Goal: Task Accomplishment & Management: Manage account settings

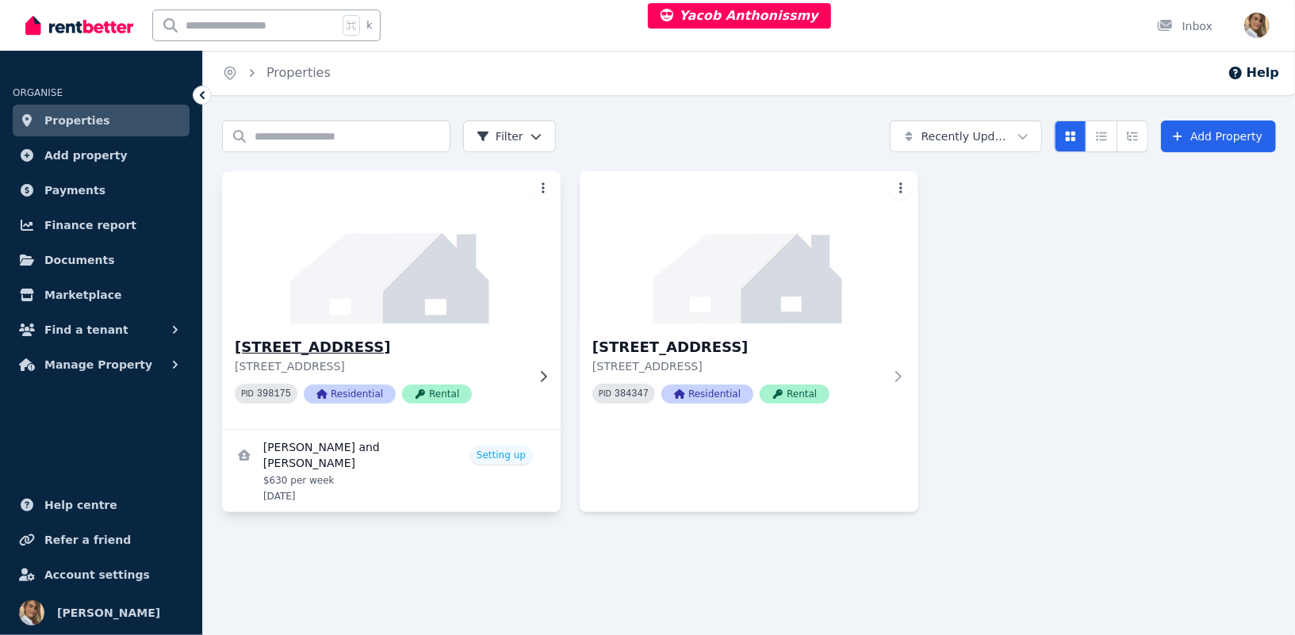
click at [445, 240] on img at bounding box center [390, 247] width 355 height 160
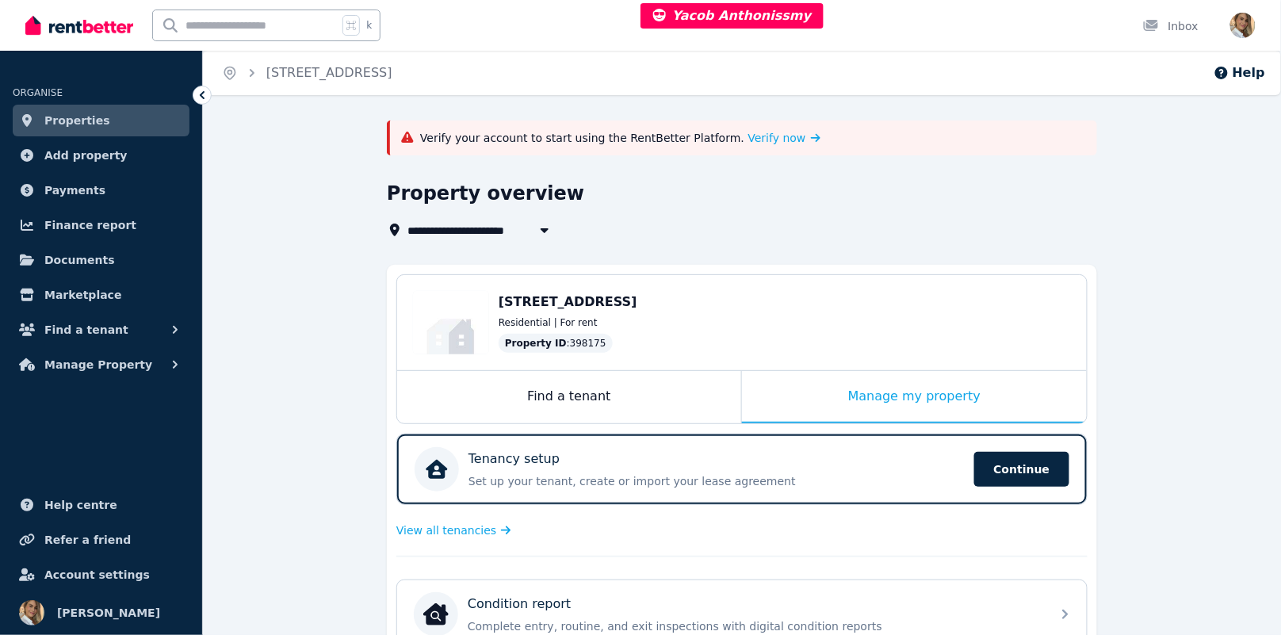
click at [717, 138] on p "Verify your account to start using the RentBetter Platform. Verify now" at bounding box center [620, 138] width 400 height 16
click at [748, 136] on span "Verify now" at bounding box center [777, 138] width 58 height 16
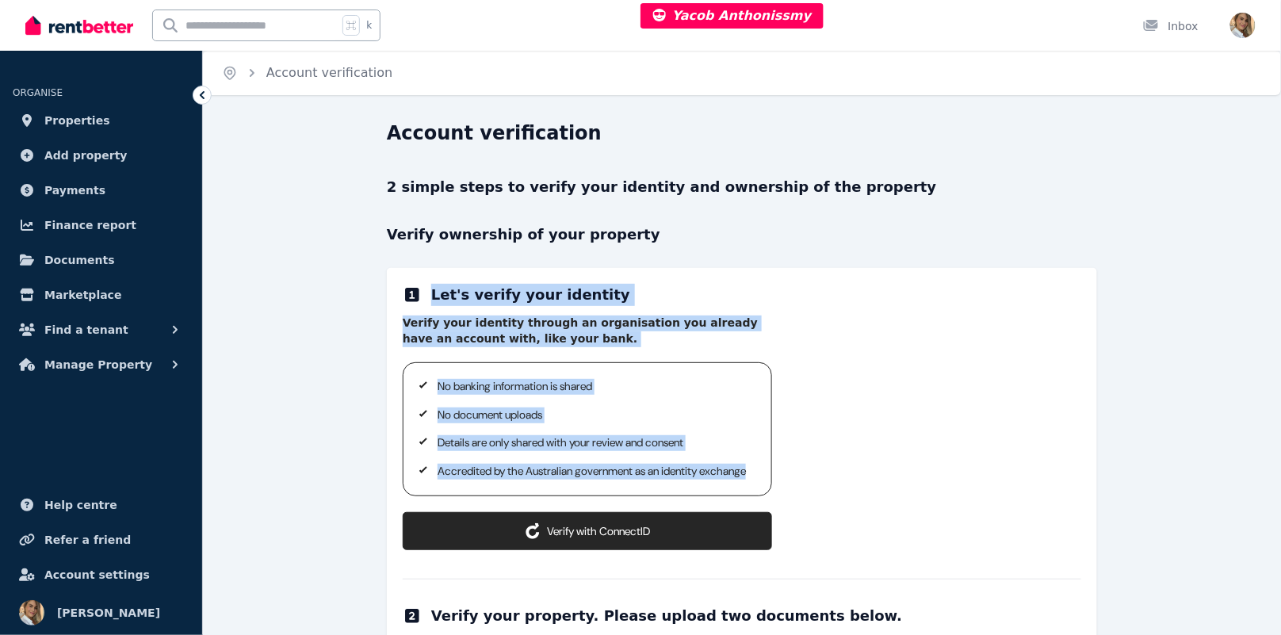
drag, startPoint x: 324, startPoint y: 258, endPoint x: 537, endPoint y: 484, distance: 309.6
click at [537, 484] on div "Account verification 2 simple steps to verify your identity and ownership of th…" at bounding box center [742, 644] width 1078 height 1046
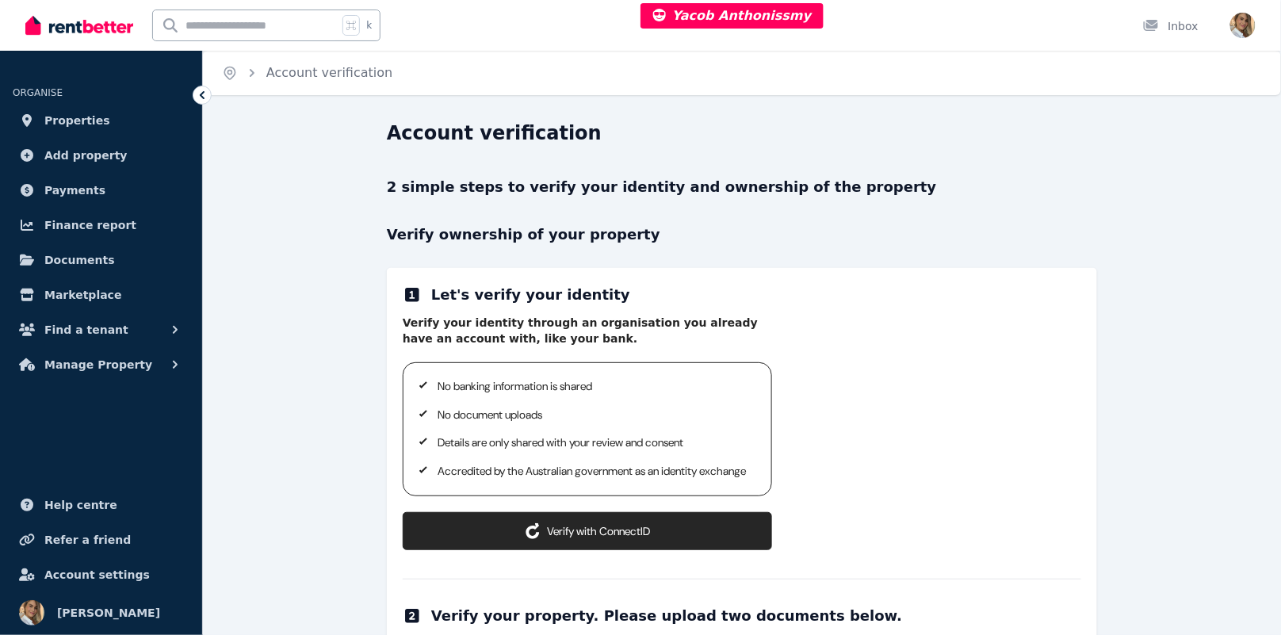
click at [373, 198] on div "Account verification 2 simple steps to verify your identity and ownership of th…" at bounding box center [742, 644] width 1078 height 1046
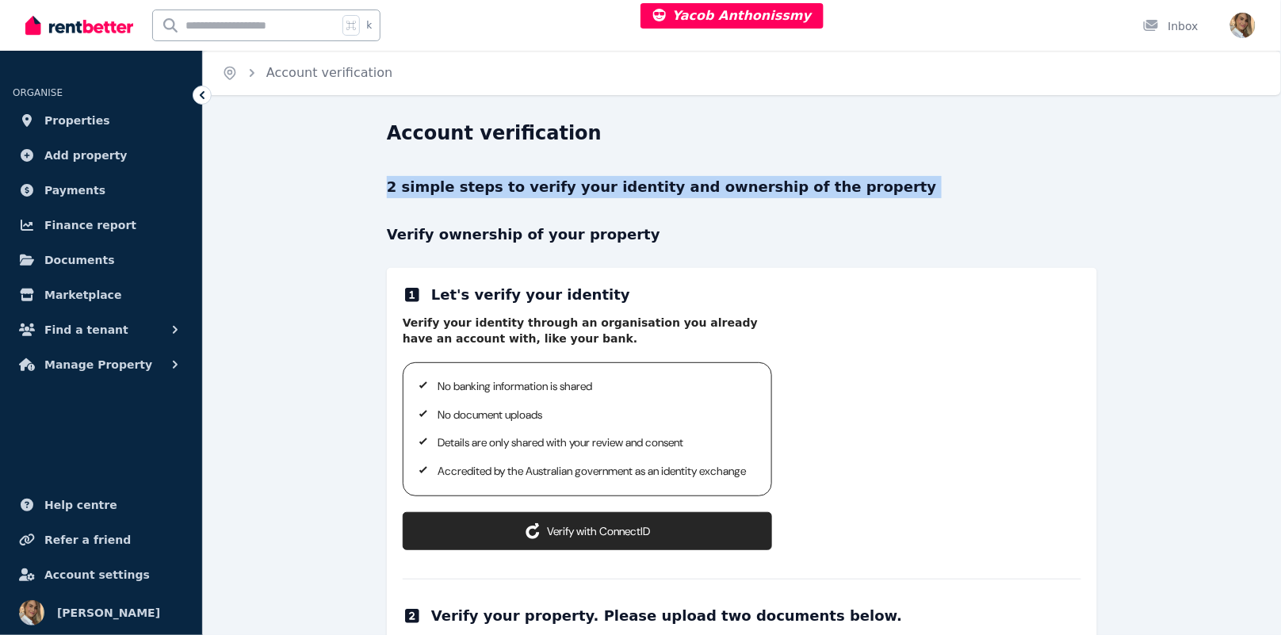
drag, startPoint x: 377, startPoint y: 189, endPoint x: 538, endPoint y: 201, distance: 160.5
click at [538, 201] on div "Account verification 2 simple steps to verify your identity and ownership of th…" at bounding box center [742, 644] width 1078 height 1046
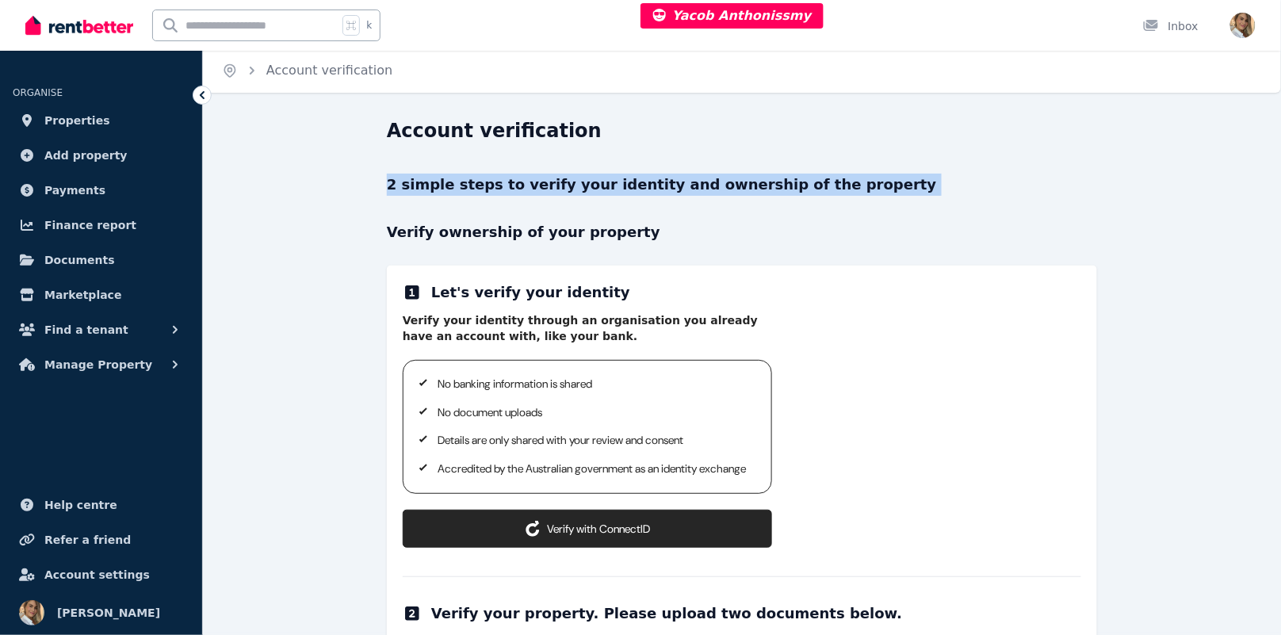
scroll to position [3, 0]
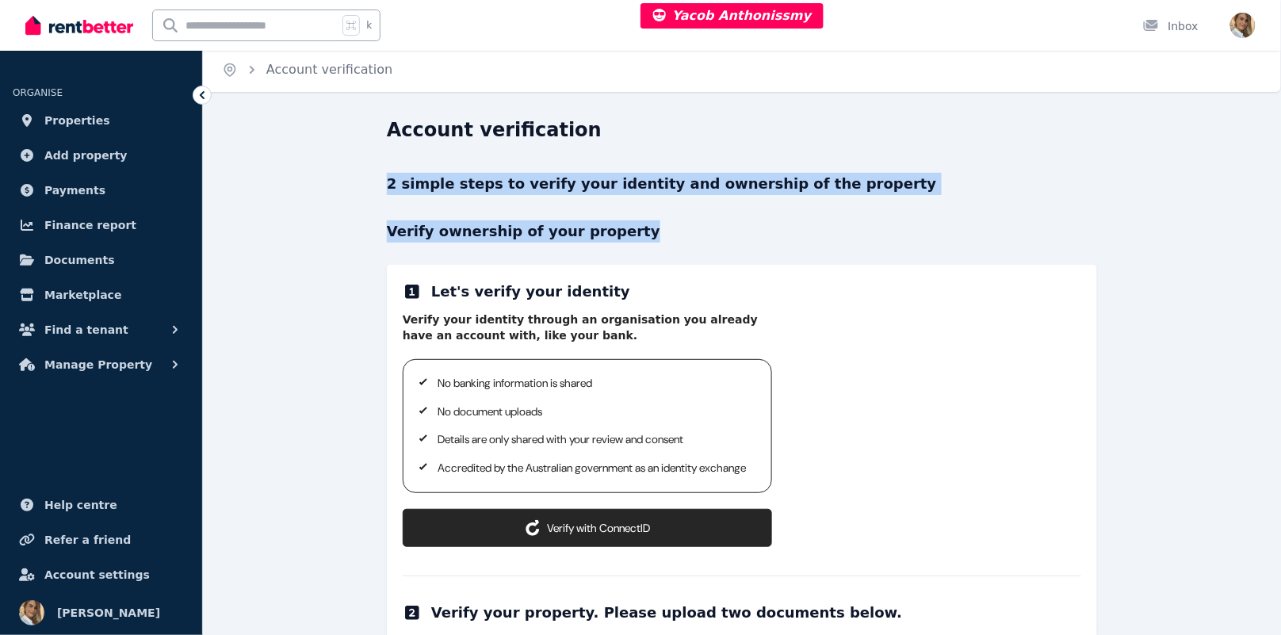
drag, startPoint x: 645, startPoint y: 227, endPoint x: 381, endPoint y: 182, distance: 267.8
click at [381, 182] on div "Account verification 2 simple steps to verify your identity and ownership of th…" at bounding box center [742, 640] width 1078 height 1046
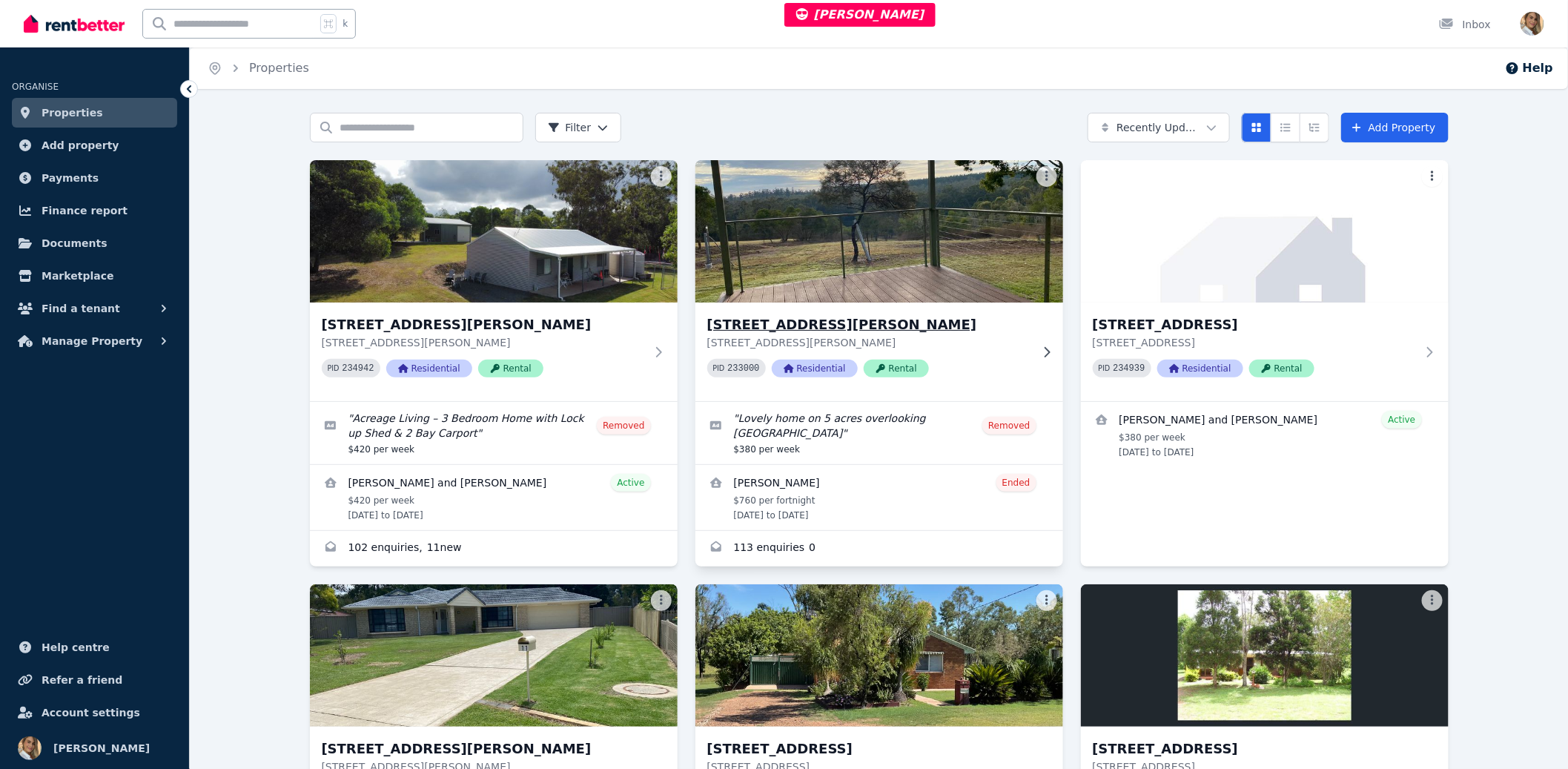
scroll to position [3, 0]
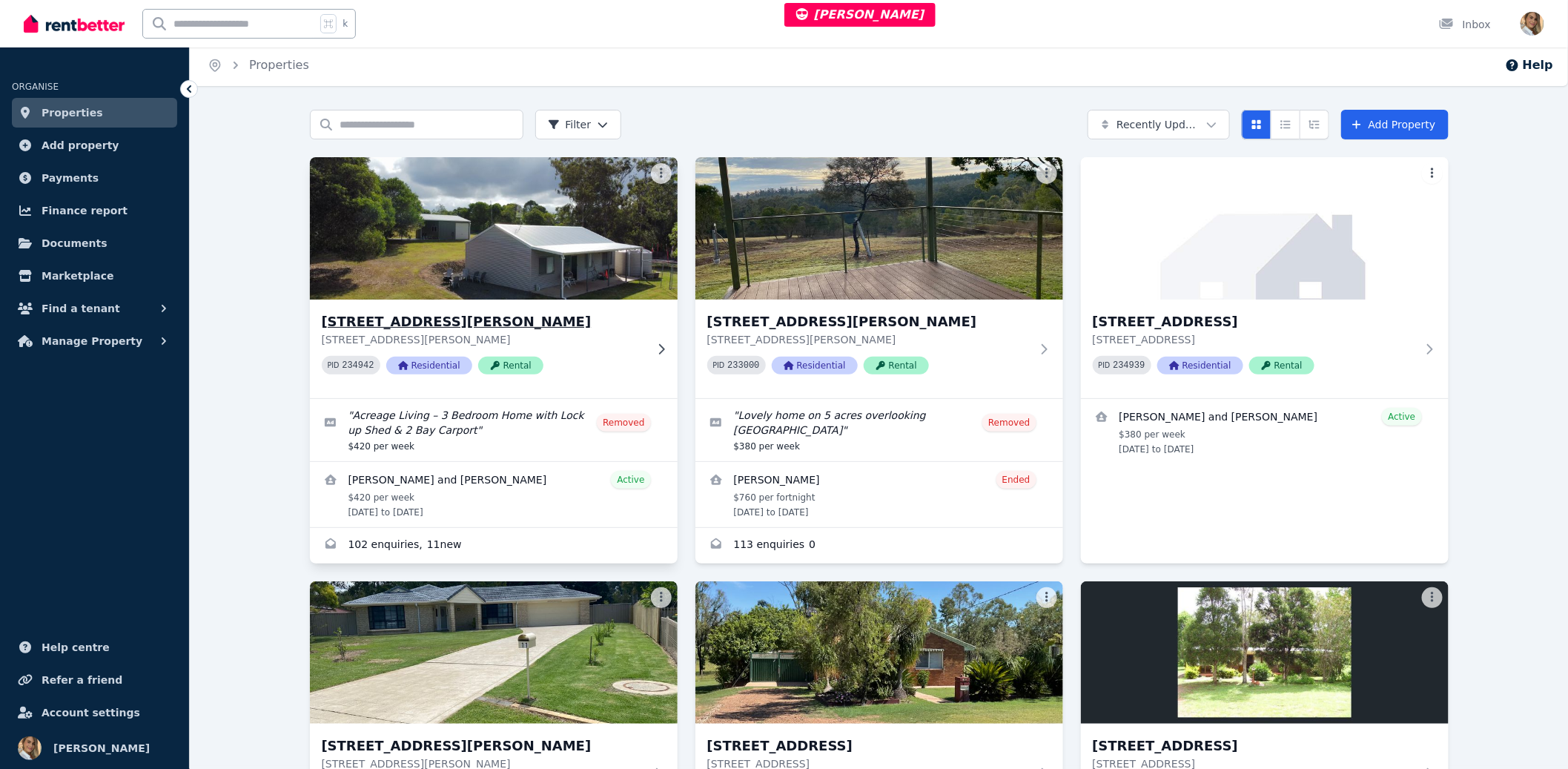
click at [537, 282] on img at bounding box center [493, 228] width 386 height 150
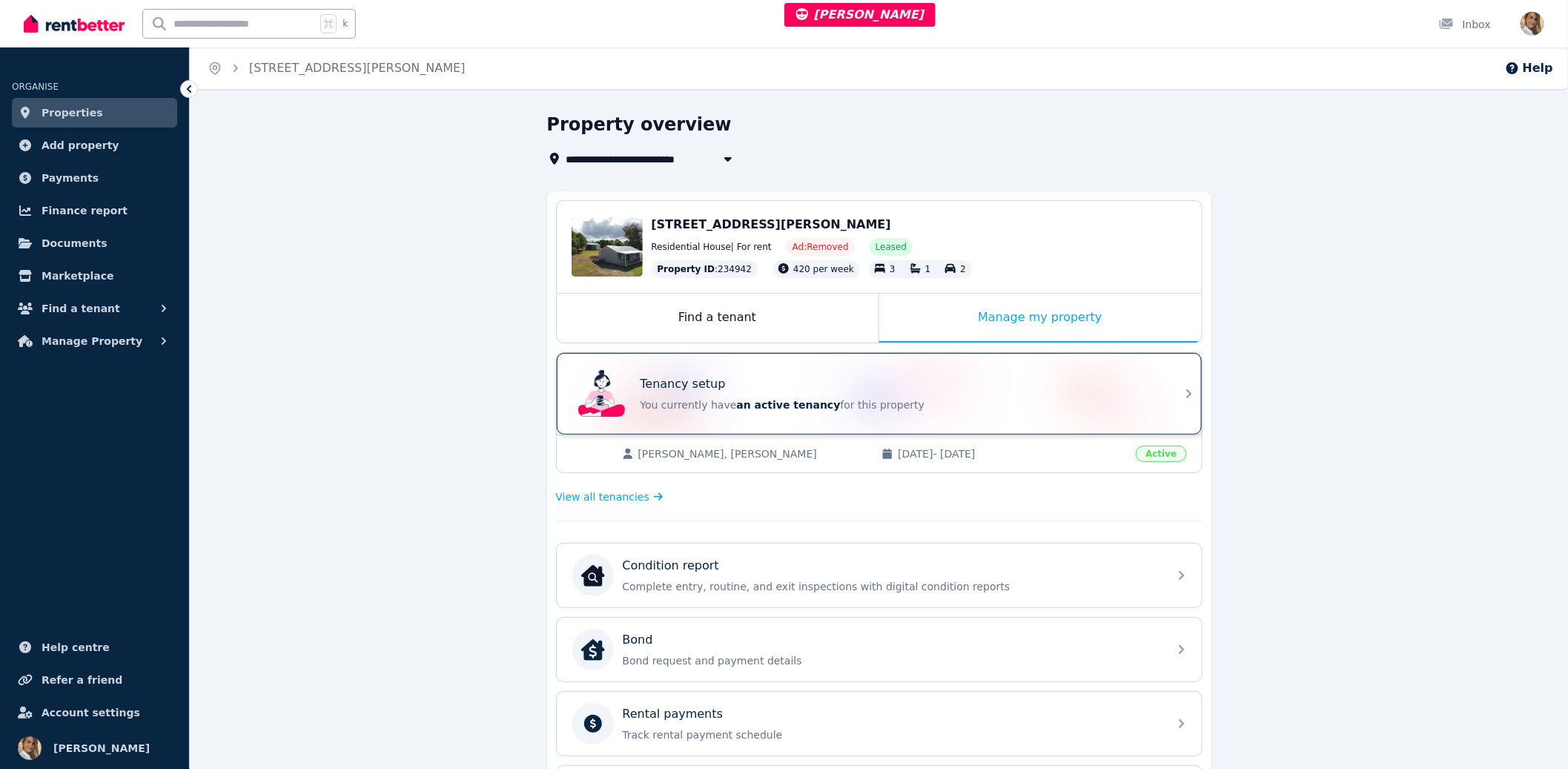
click at [690, 370] on div "Tenancy setup You currently have an active tenancy for this property" at bounding box center [866, 393] width 587 height 59
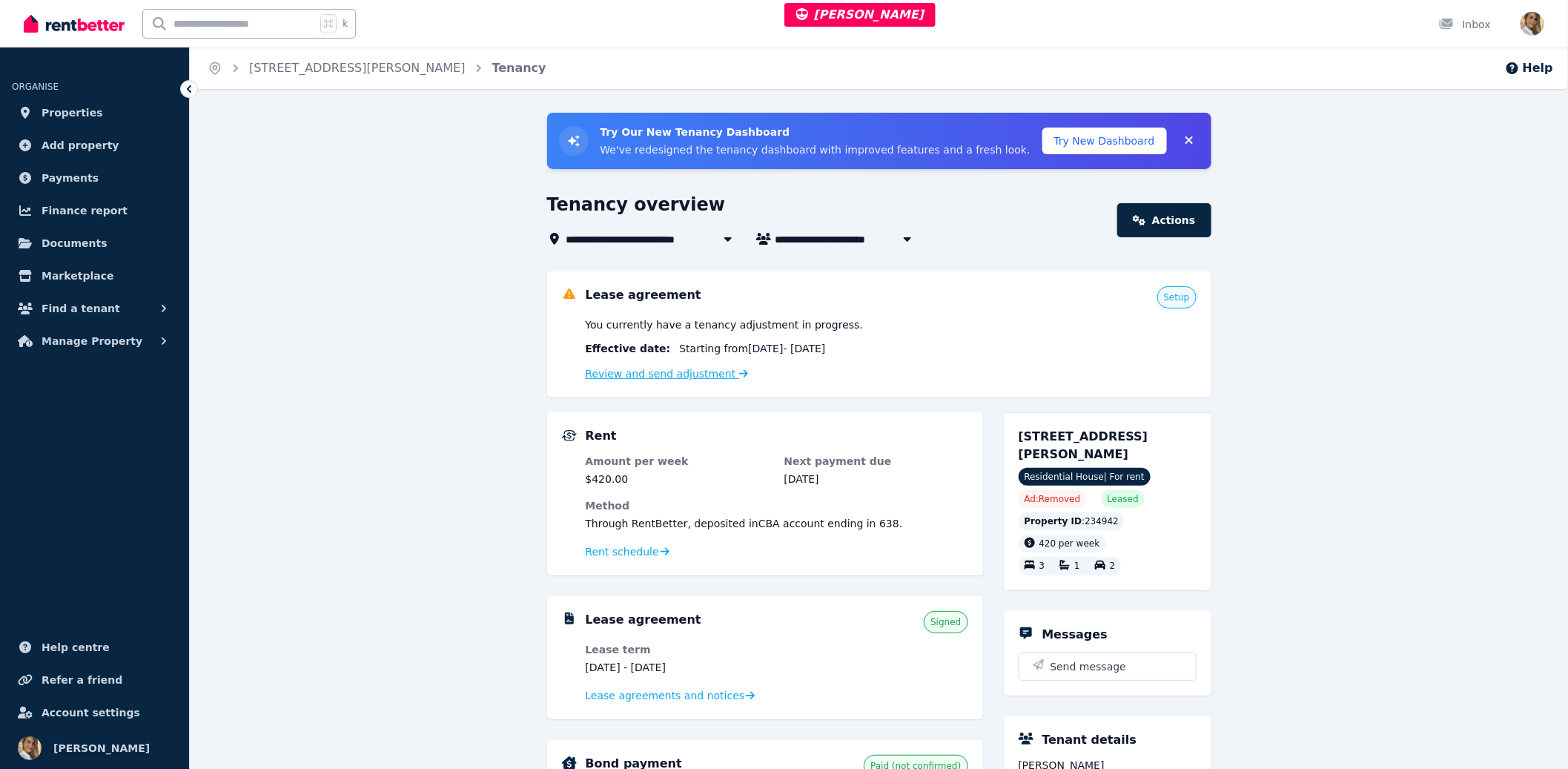
click at [621, 370] on link "Review and send adjustment" at bounding box center [667, 373] width 163 height 12
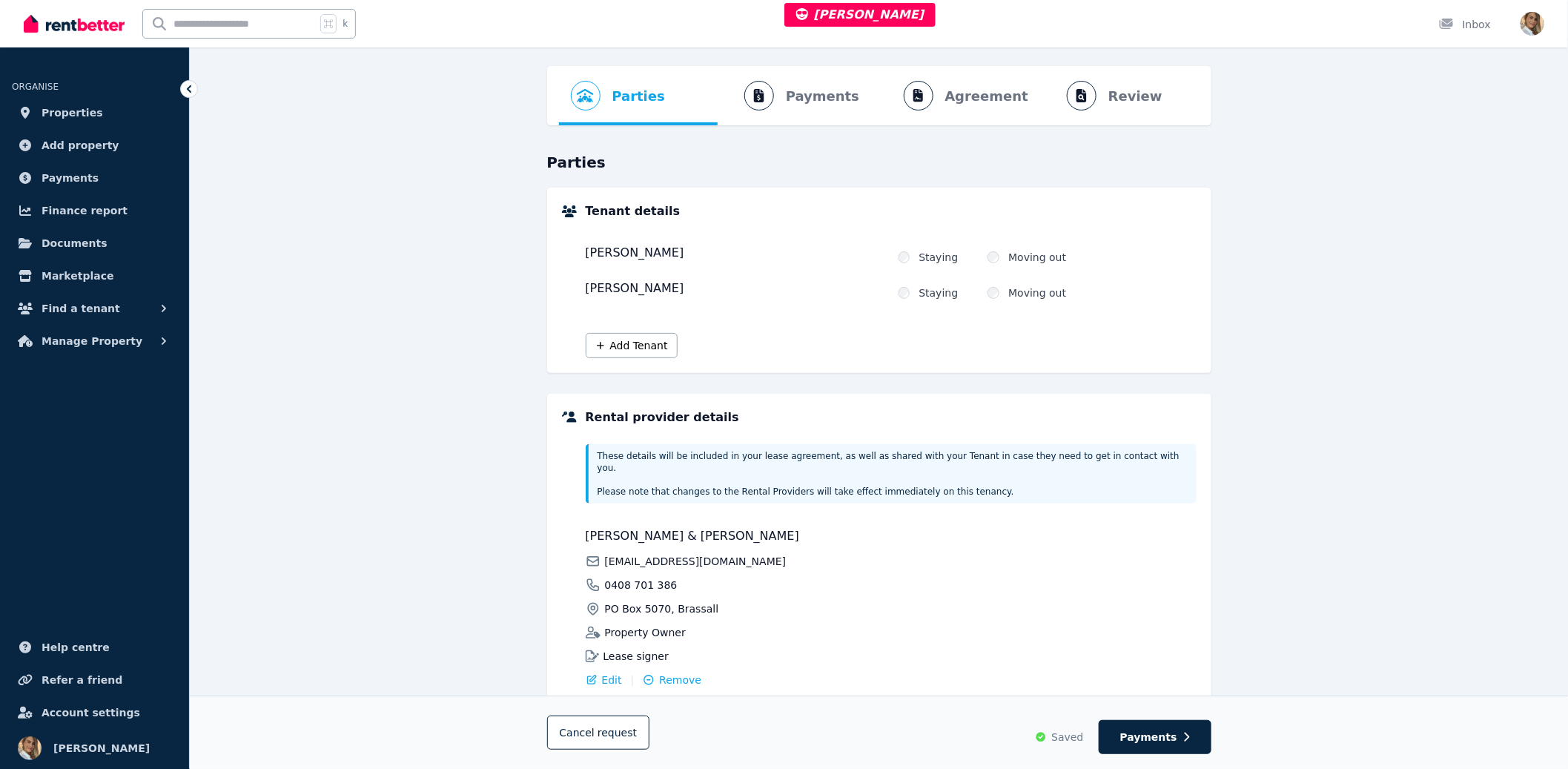
scroll to position [111, 0]
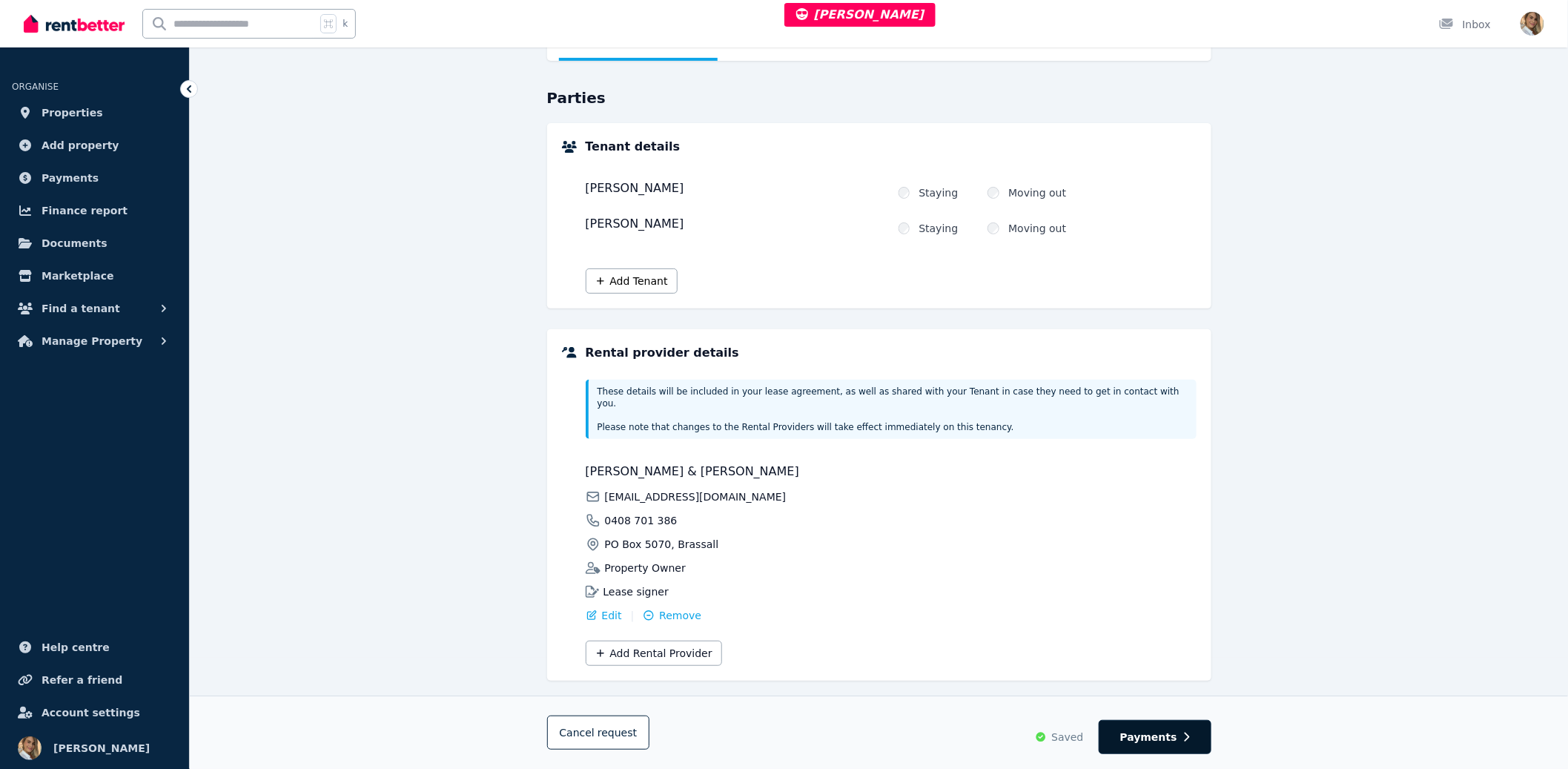
click at [1152, 745] on button "Payments" at bounding box center [1155, 737] width 113 height 34
select select "**********"
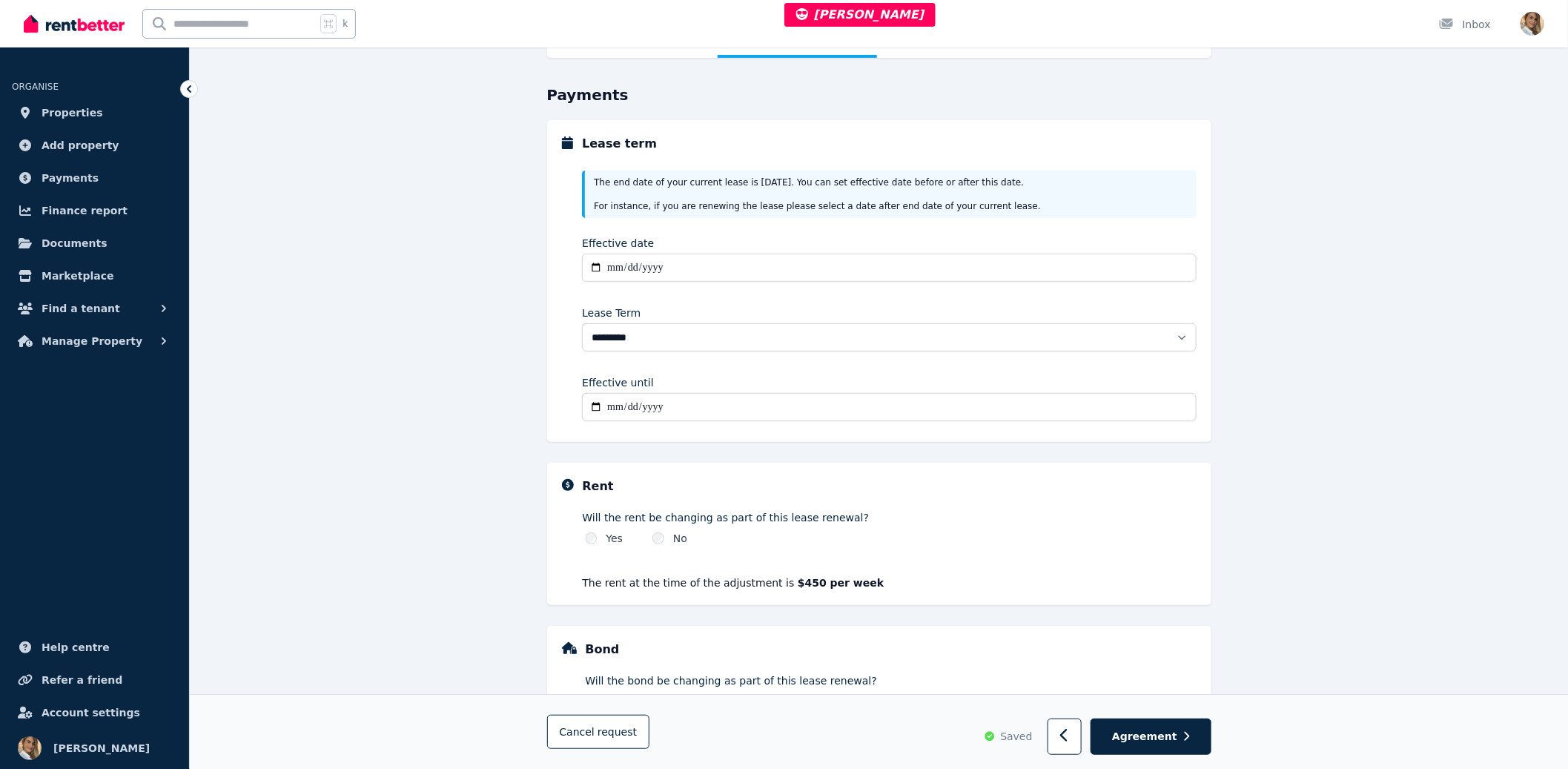
click at [1129, 493] on div "Rent" at bounding box center [889, 486] width 613 height 18
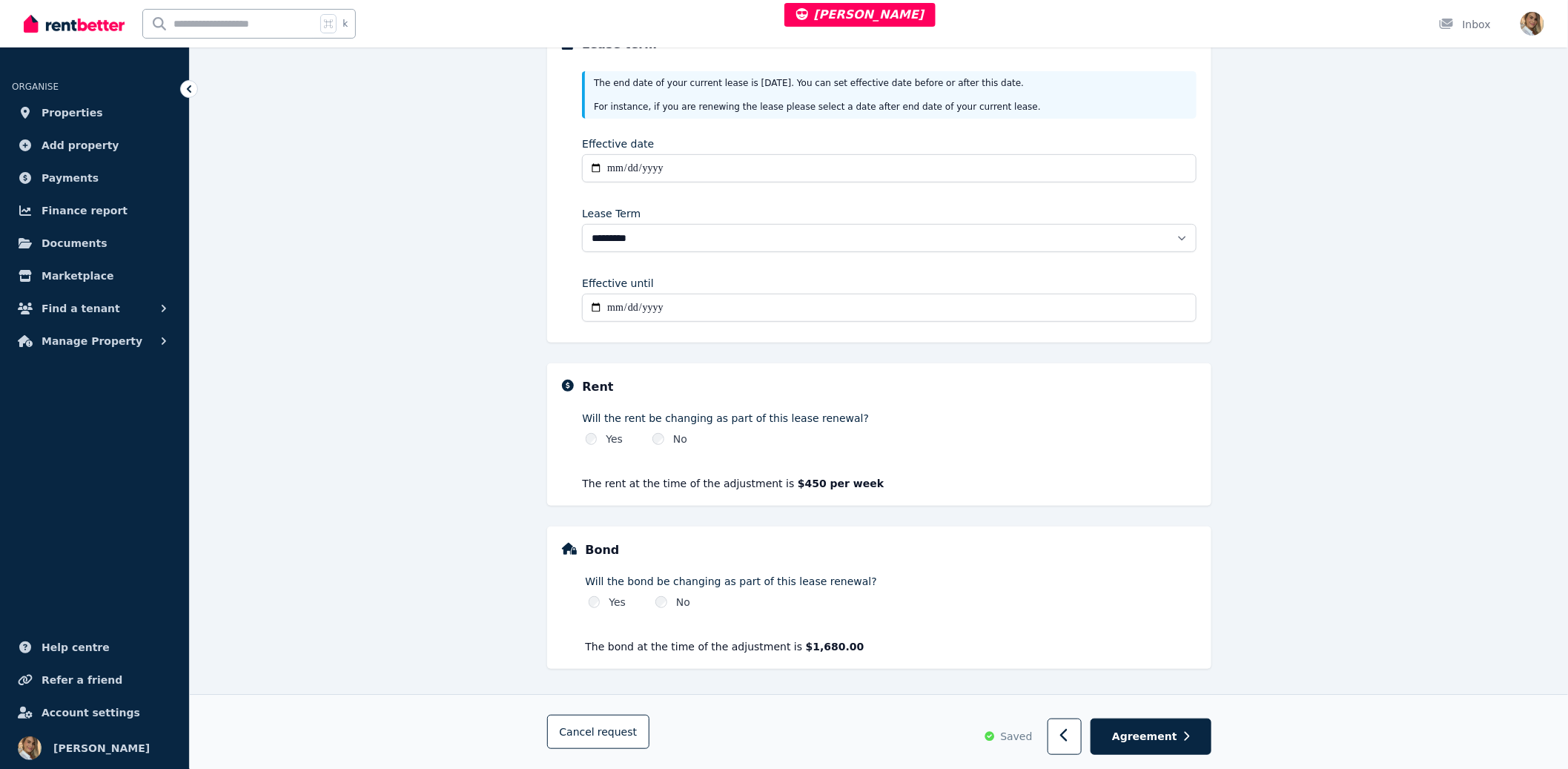
scroll to position [216, 0]
click at [1170, 733] on span "Agreement" at bounding box center [1144, 736] width 65 height 15
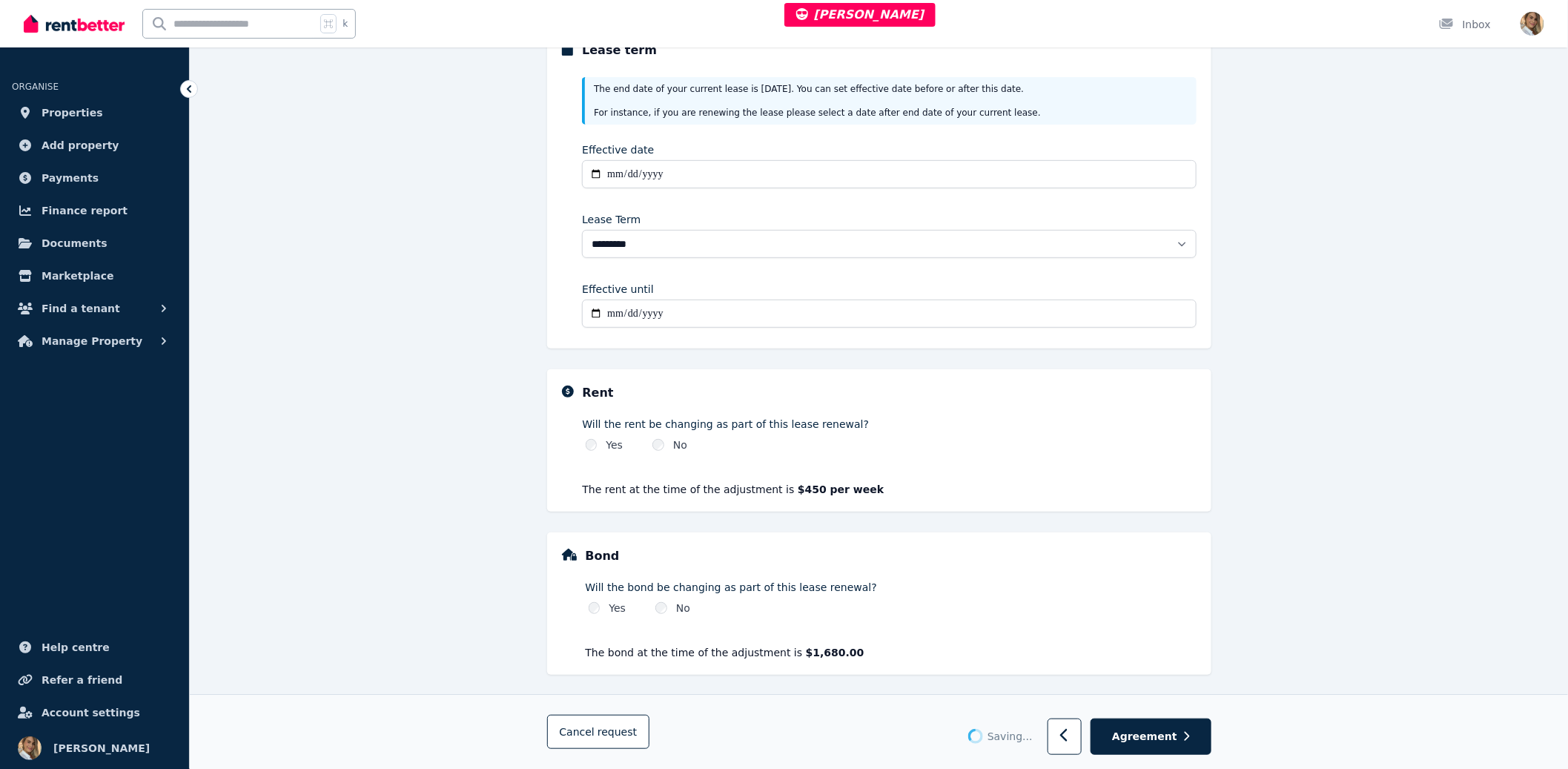
scroll to position [0, 0]
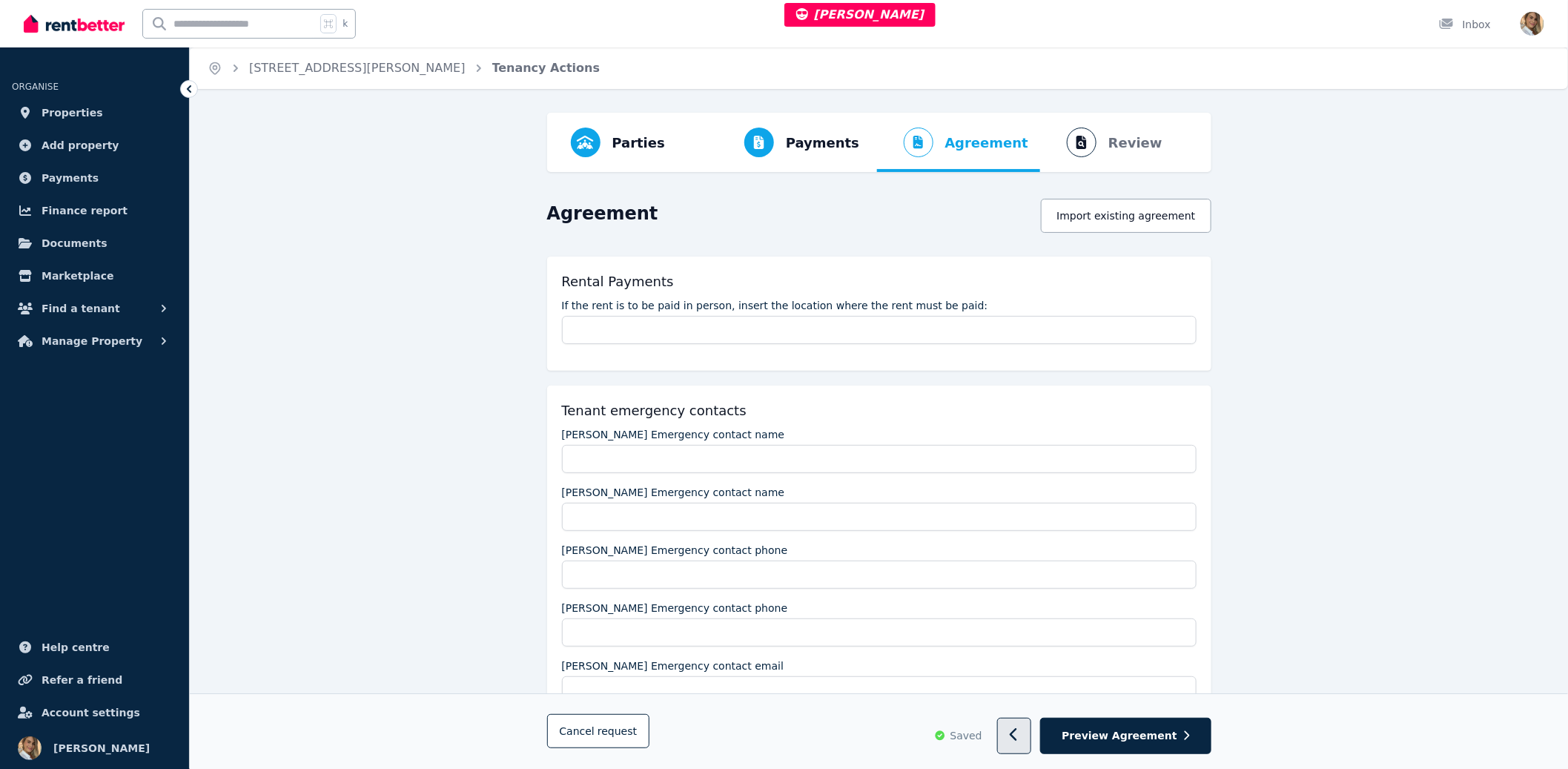
click at [1032, 722] on button "button" at bounding box center [1014, 736] width 35 height 36
select select "**********"
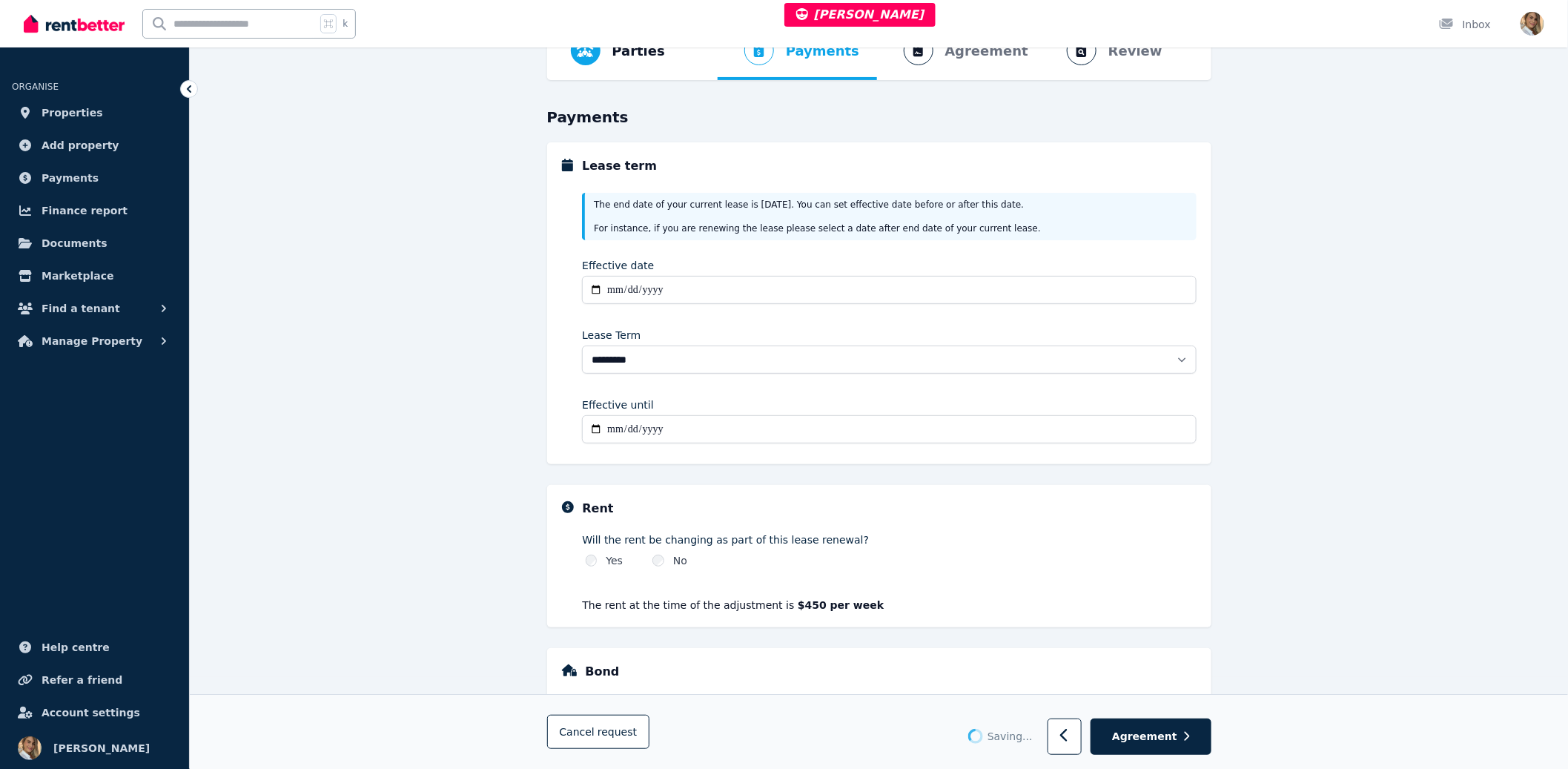
scroll to position [216, 0]
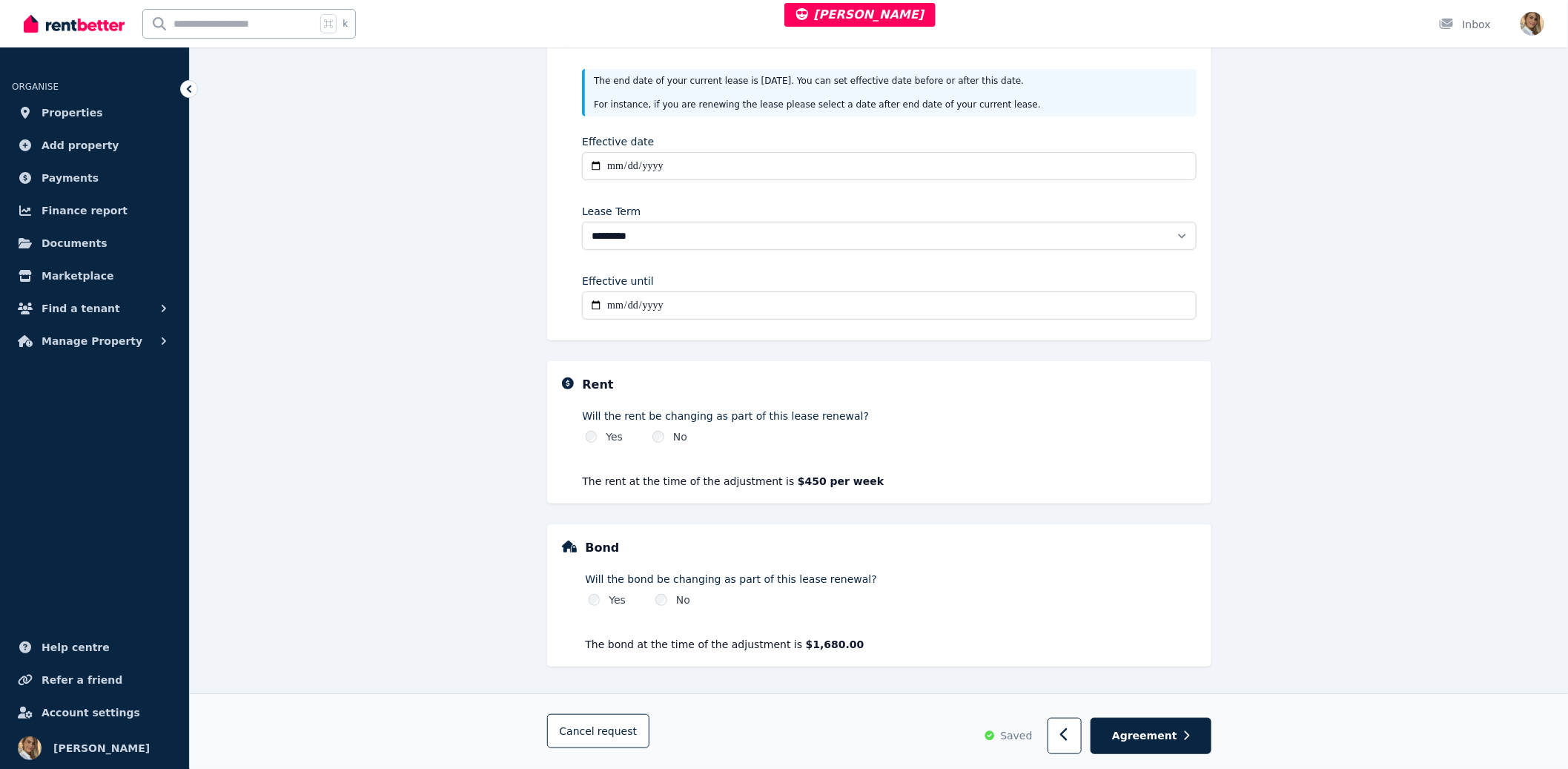
click at [586, 430] on div "Yes" at bounding box center [604, 437] width 37 height 15
select select "**********"
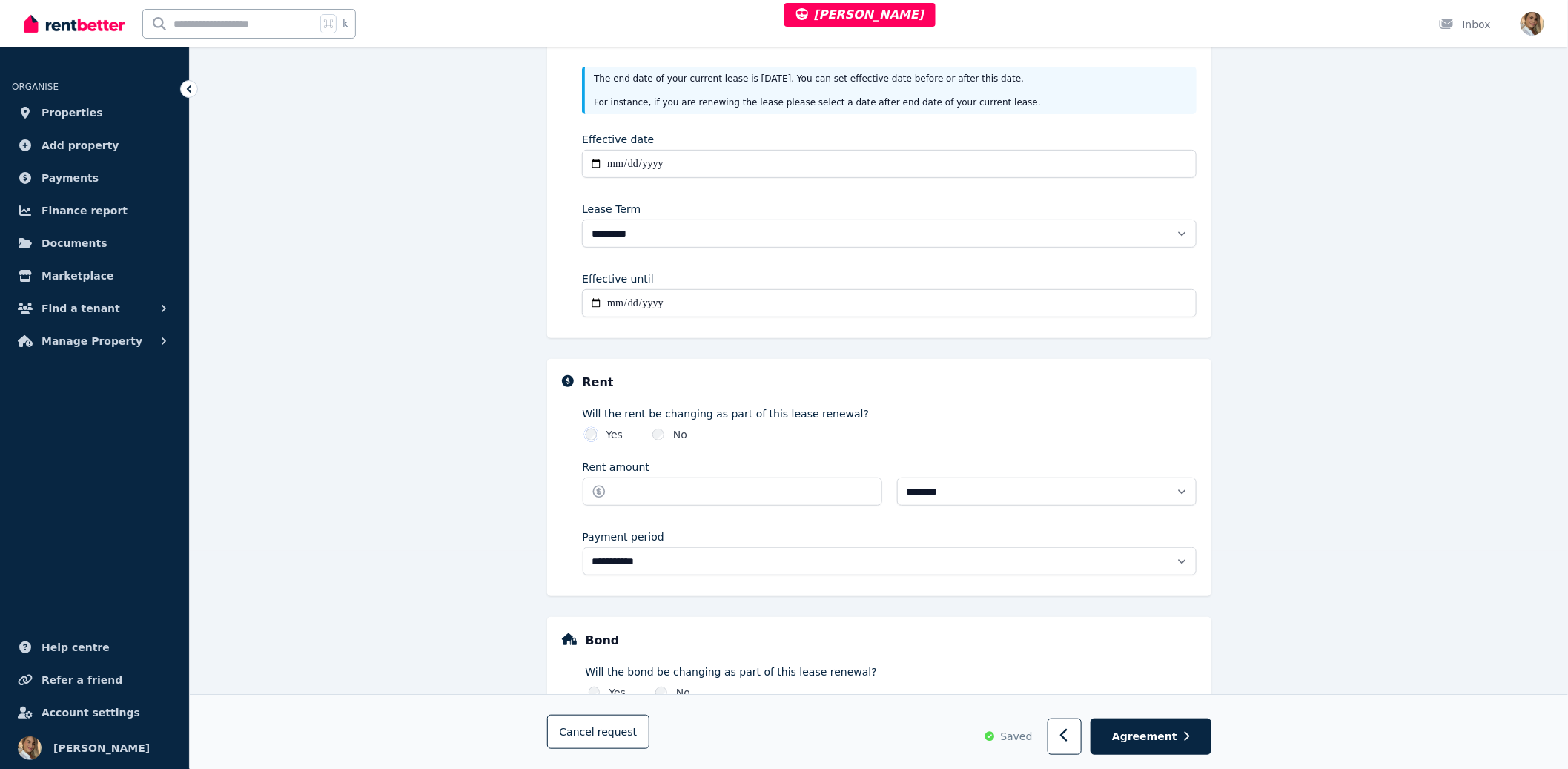
scroll to position [219, 0]
click at [830, 478] on input "Rent amount" at bounding box center [732, 491] width 299 height 28
type input "***"
click at [1452, 416] on div "**********" at bounding box center [879, 378] width 1378 height 967
click at [754, 488] on input "***" at bounding box center [732, 491] width 299 height 28
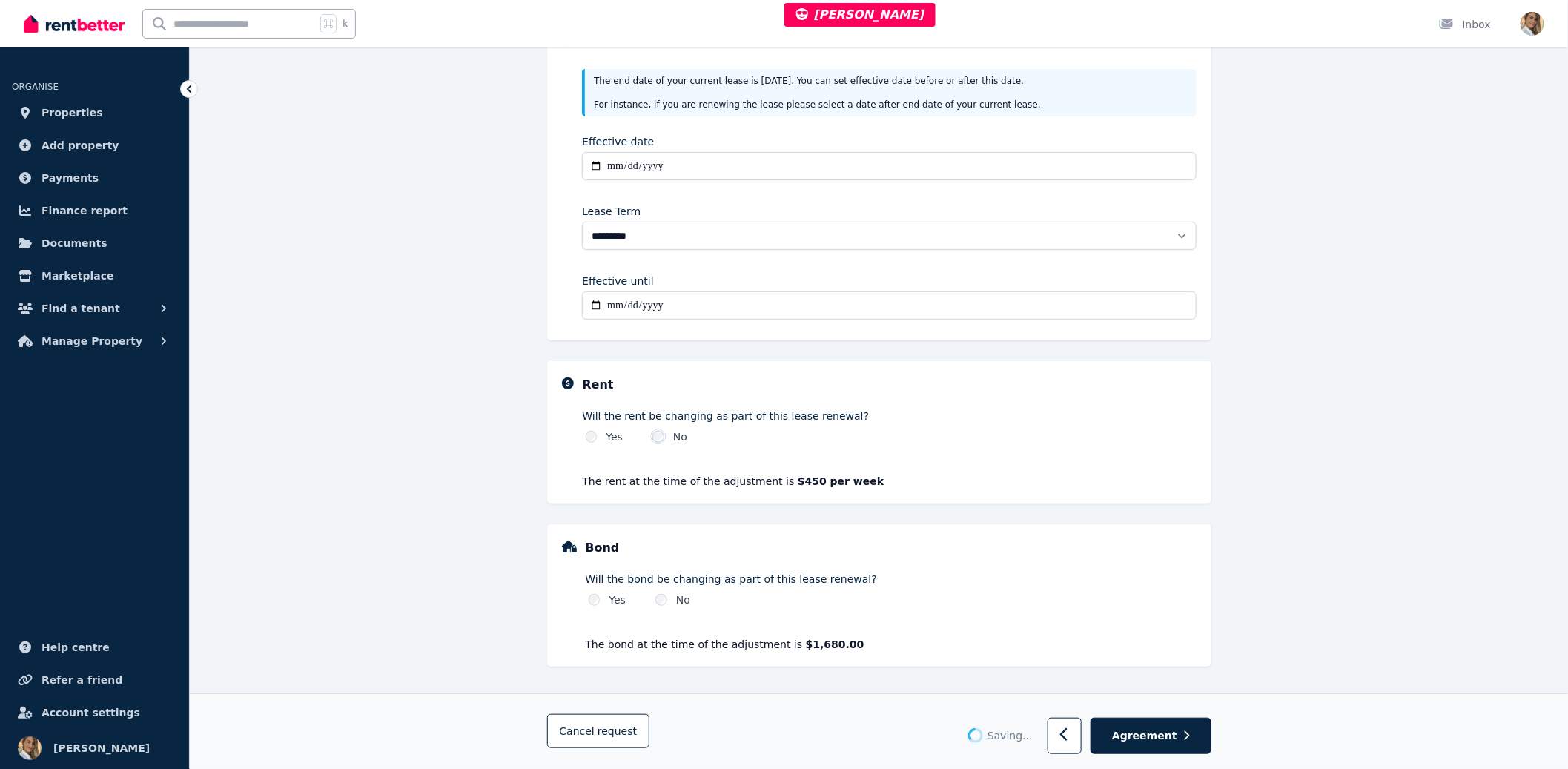
scroll to position [216, 0]
click at [1150, 735] on span "Agreement" at bounding box center [1144, 736] width 65 height 15
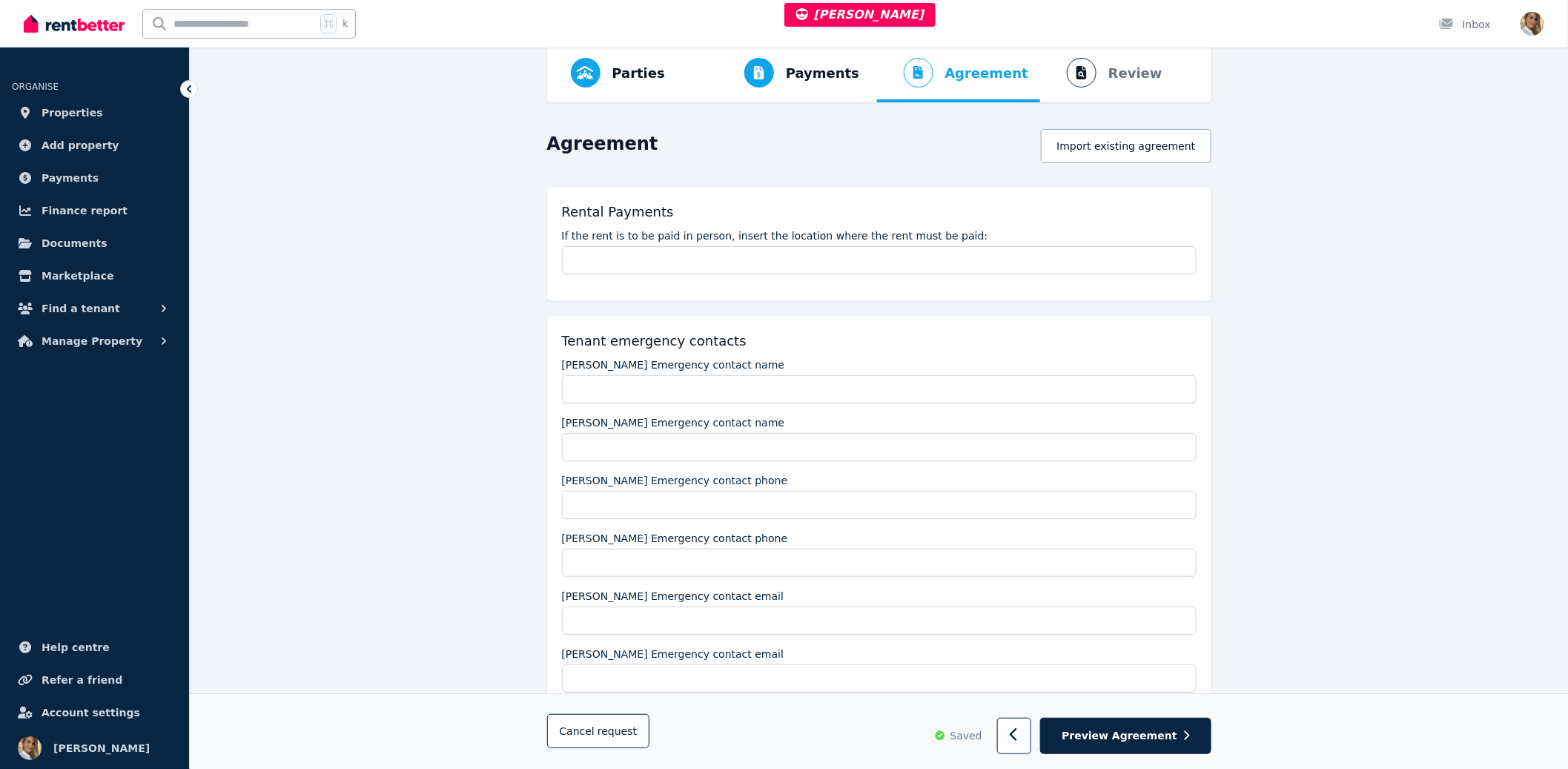
scroll to position [398, 0]
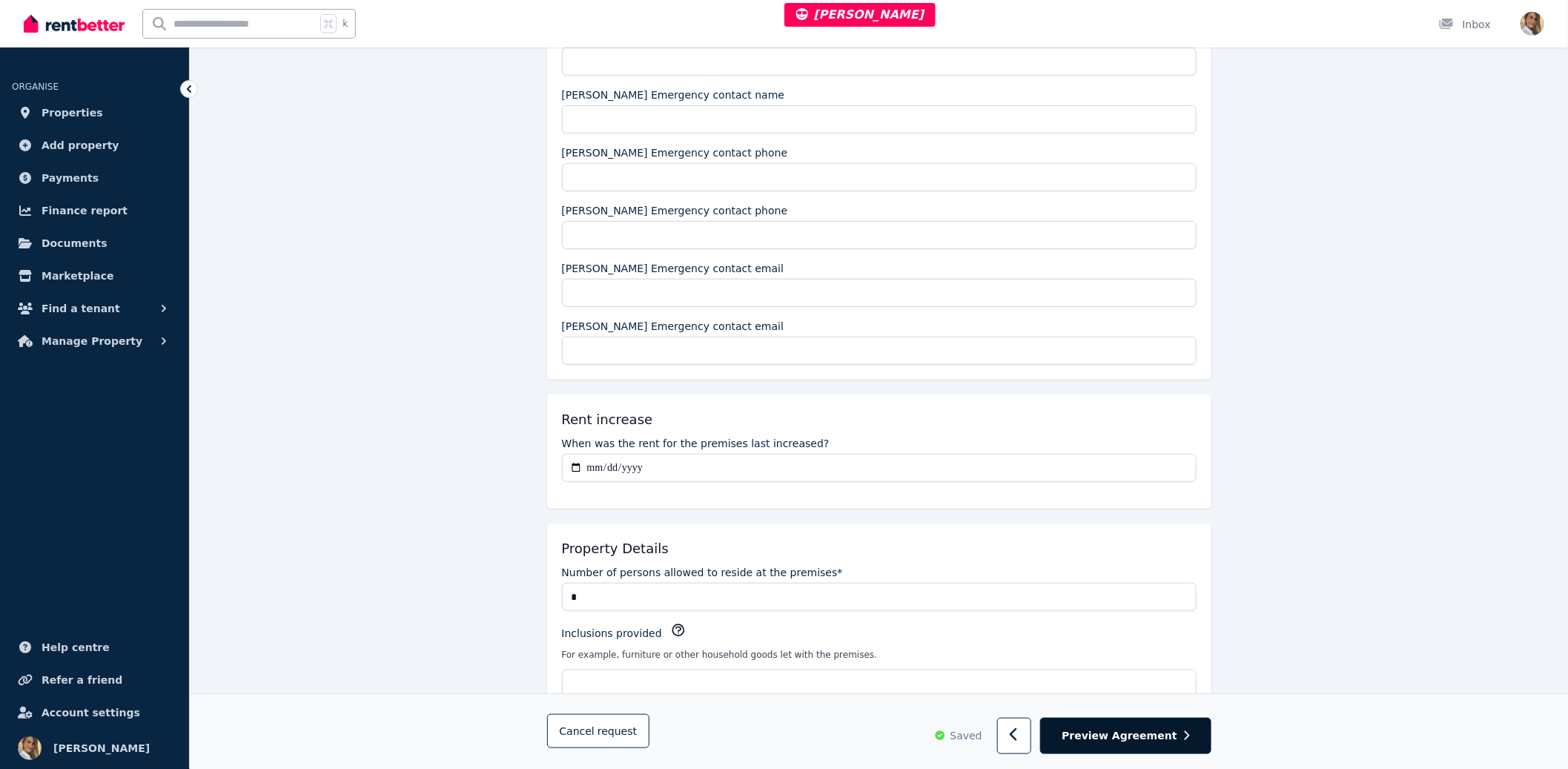
click at [1168, 729] on span "Preview Agreement" at bounding box center [1118, 736] width 115 height 15
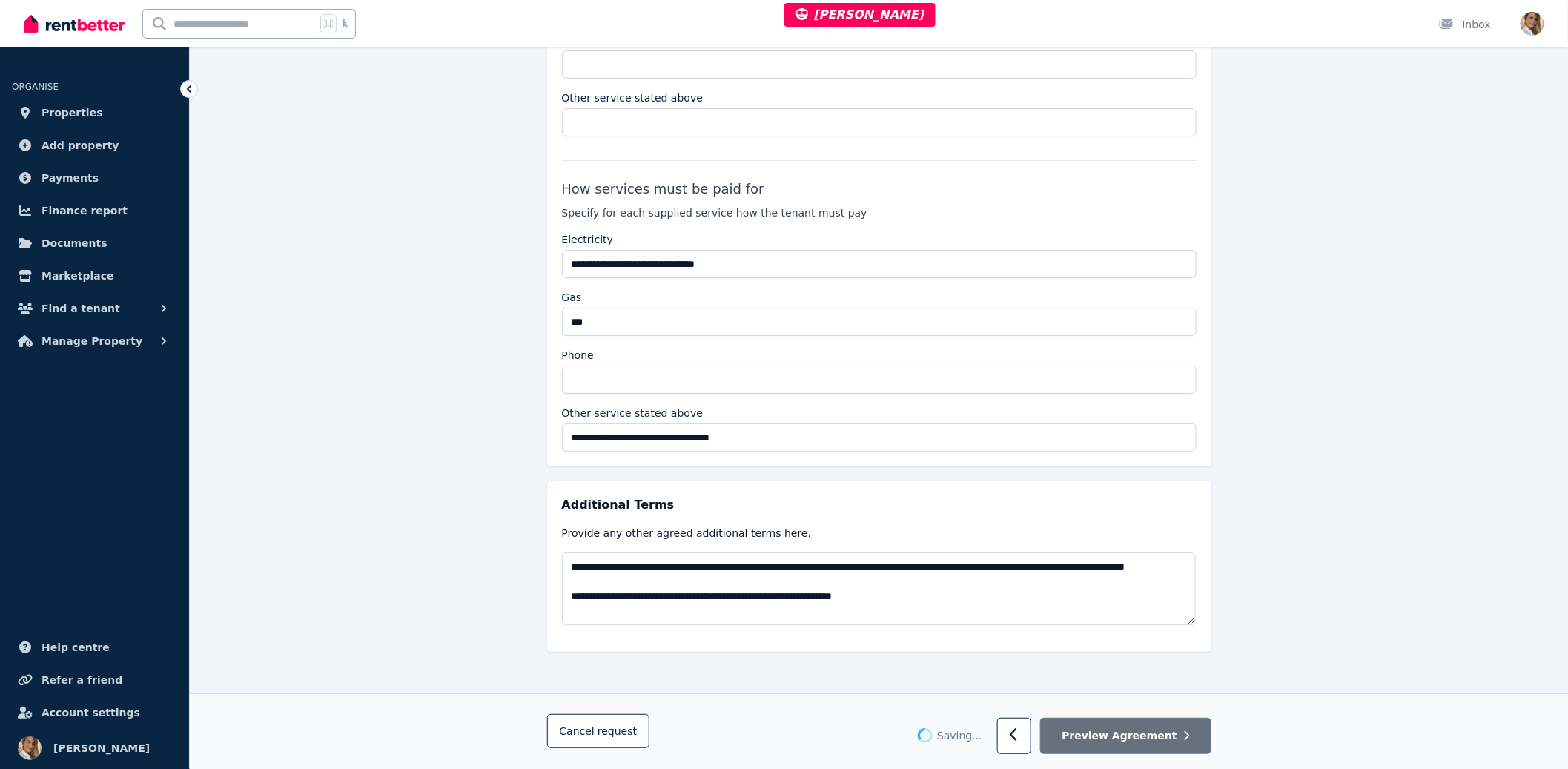
scroll to position [2758, 0]
click at [1150, 733] on span "Preview Agreement" at bounding box center [1118, 736] width 115 height 15
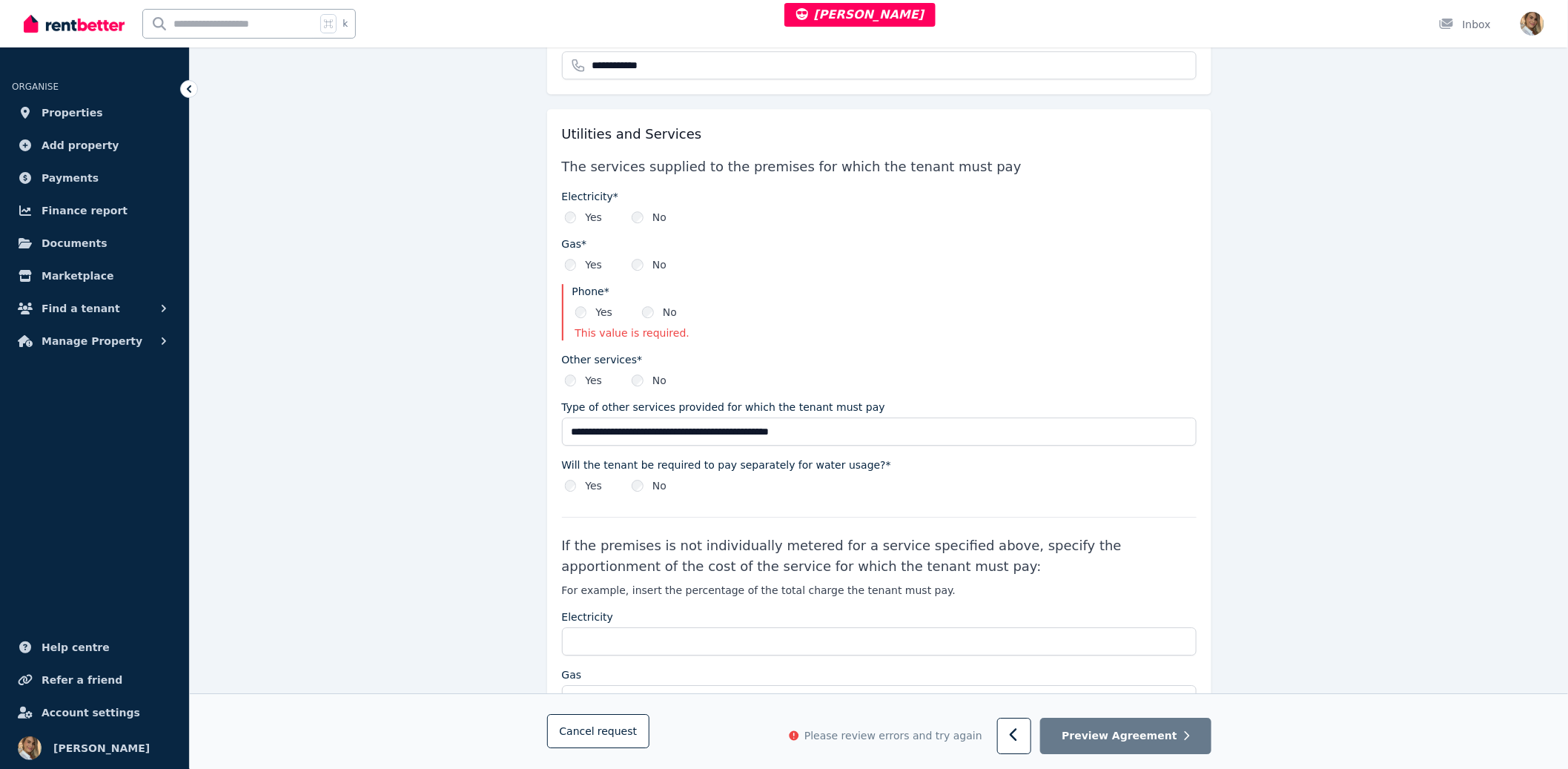
scroll to position [2080, 0]
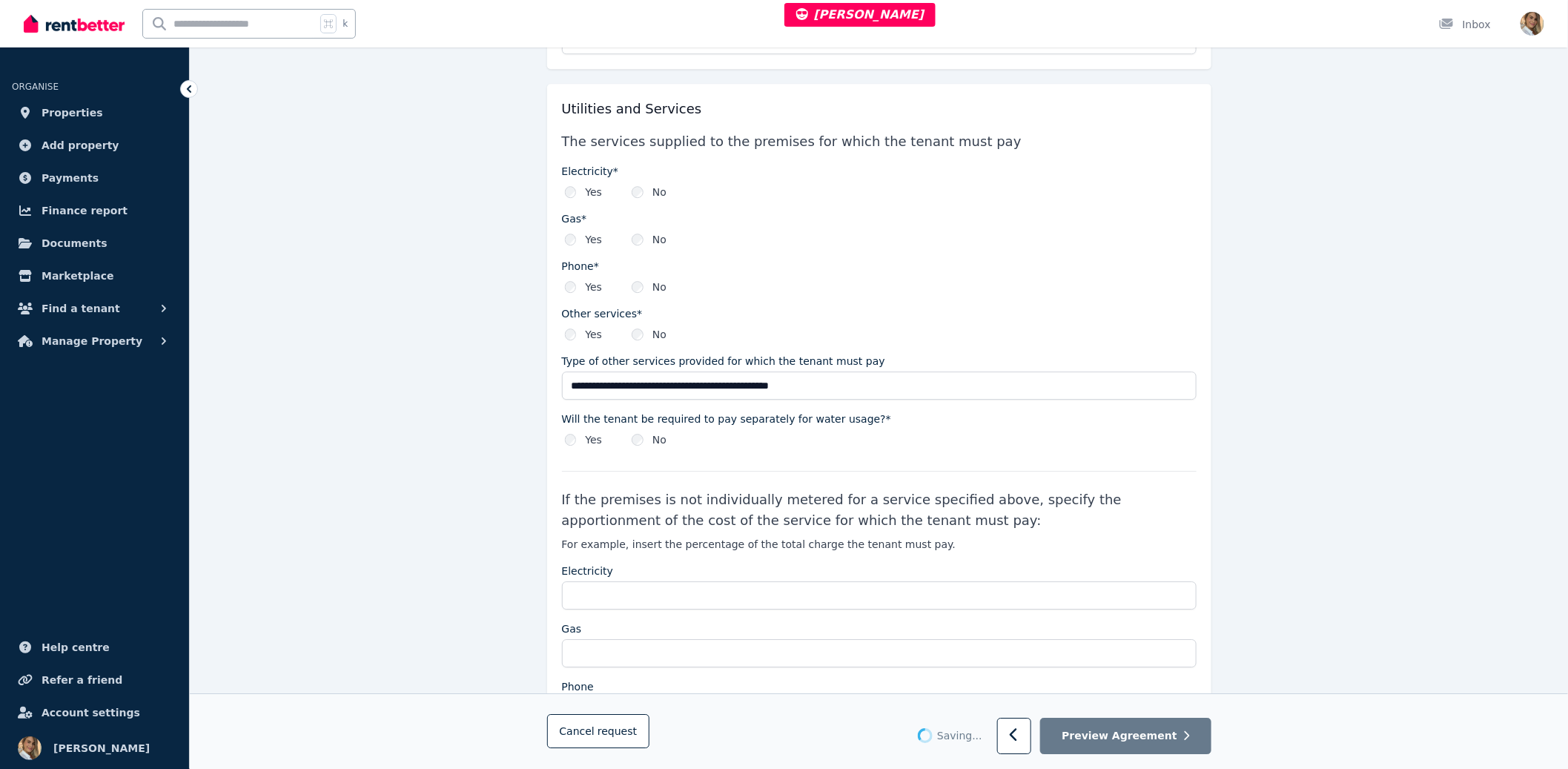
scroll to position [1300, 0]
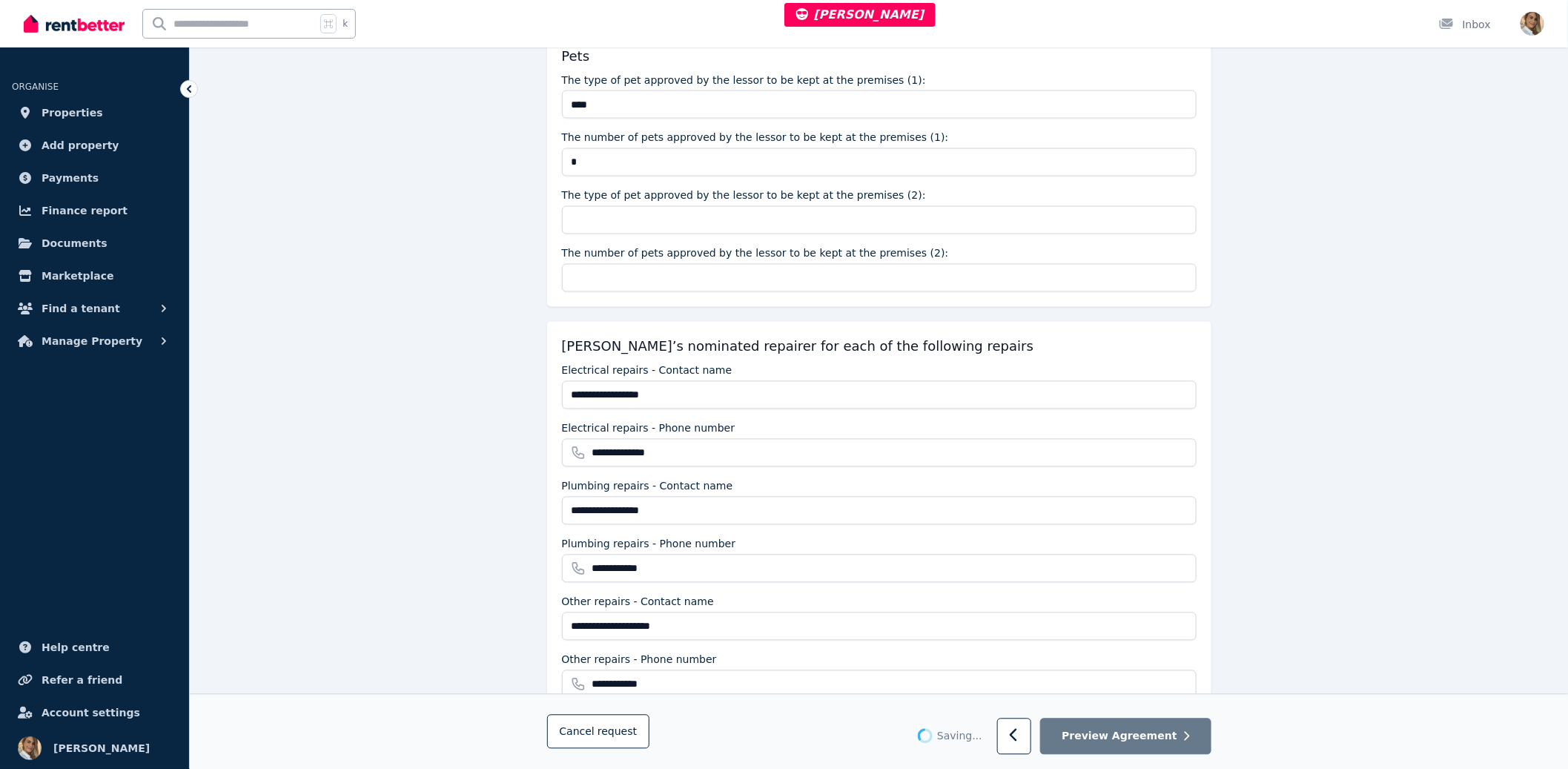
click at [1284, 457] on div "**********" at bounding box center [879, 518] width 1378 height 3411
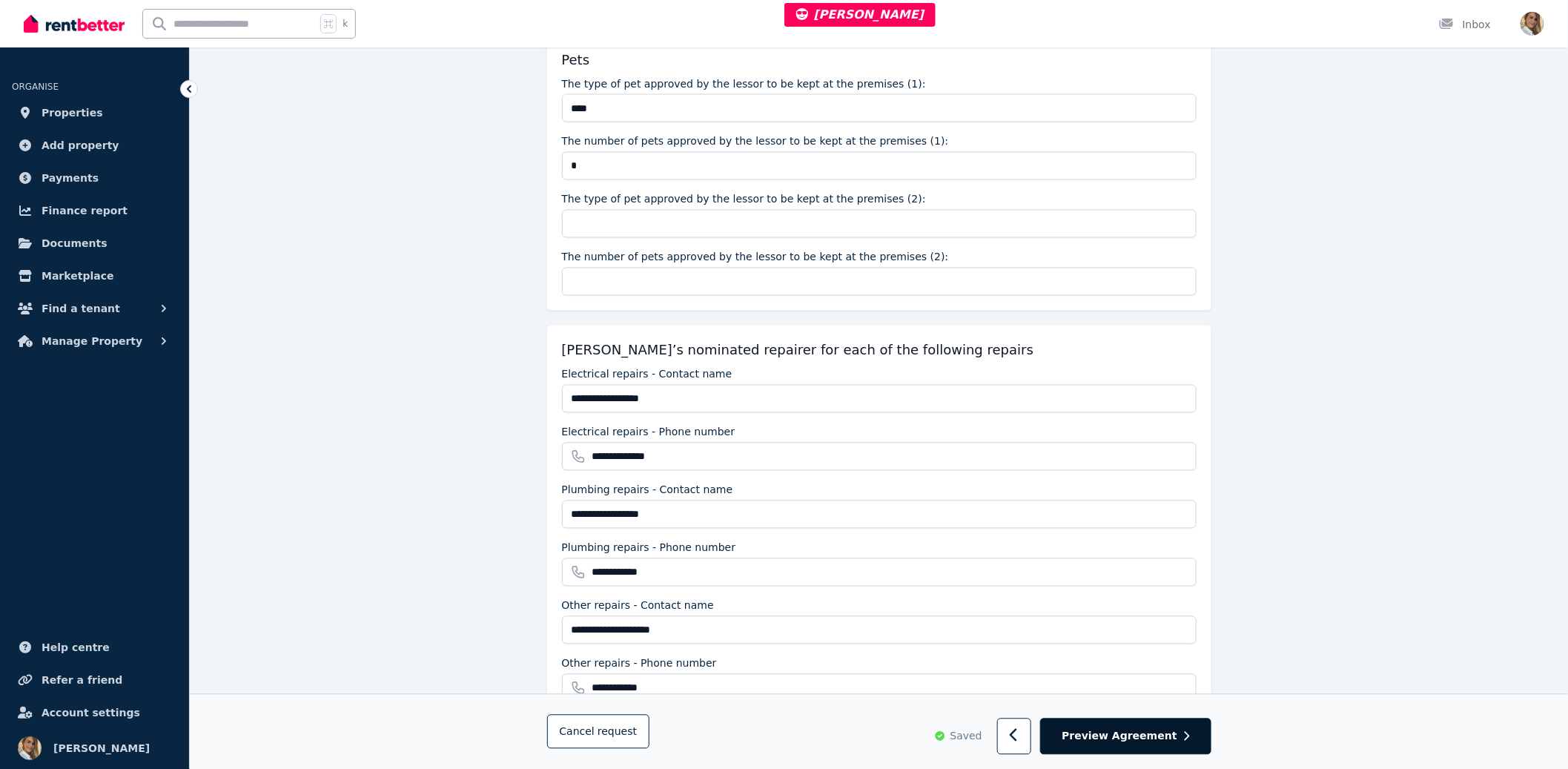
click at [1126, 747] on button "Preview Agreement" at bounding box center [1125, 736] width 170 height 36
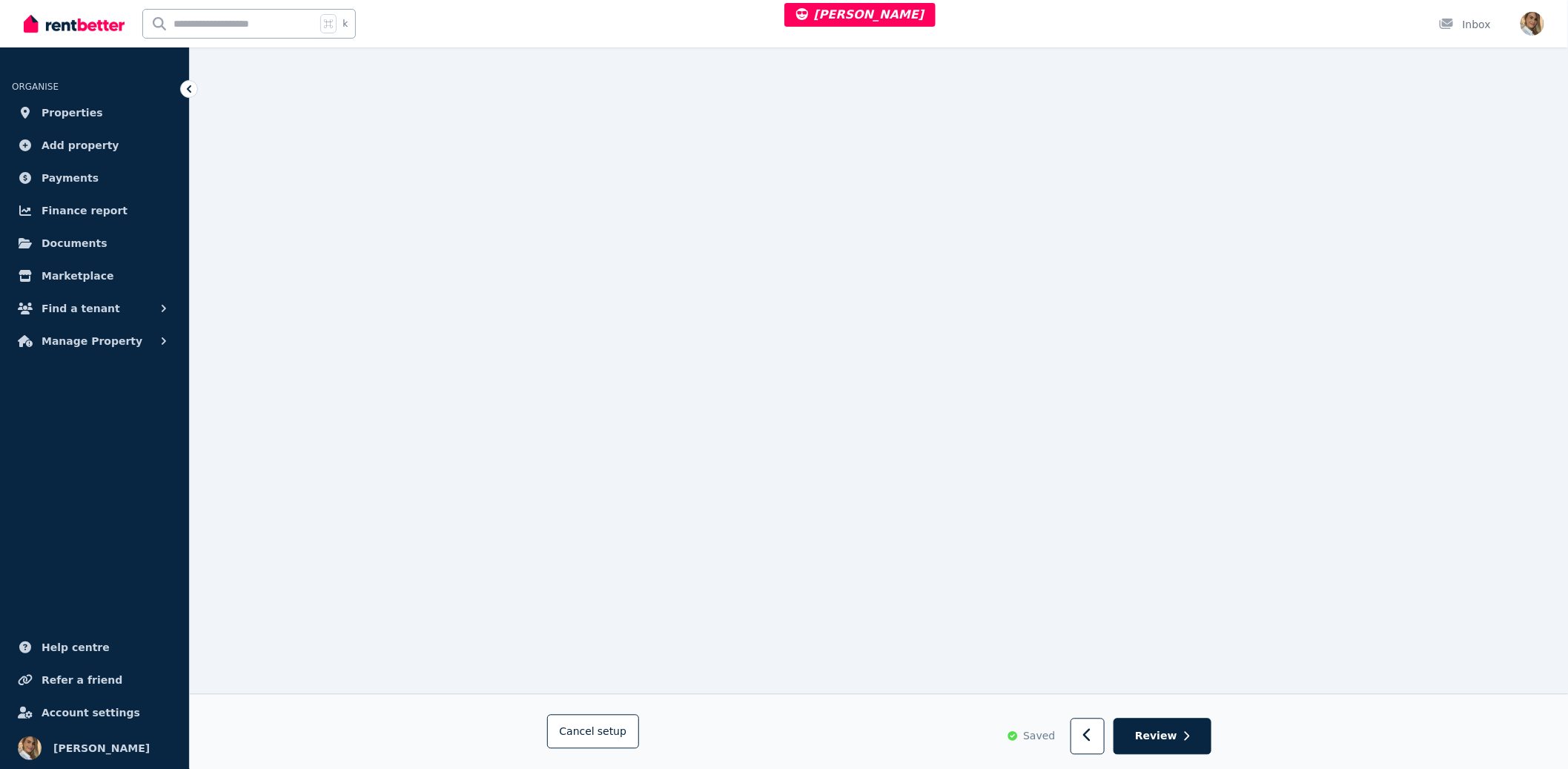
scroll to position [1293, 0]
